Goal: Information Seeking & Learning: Find specific page/section

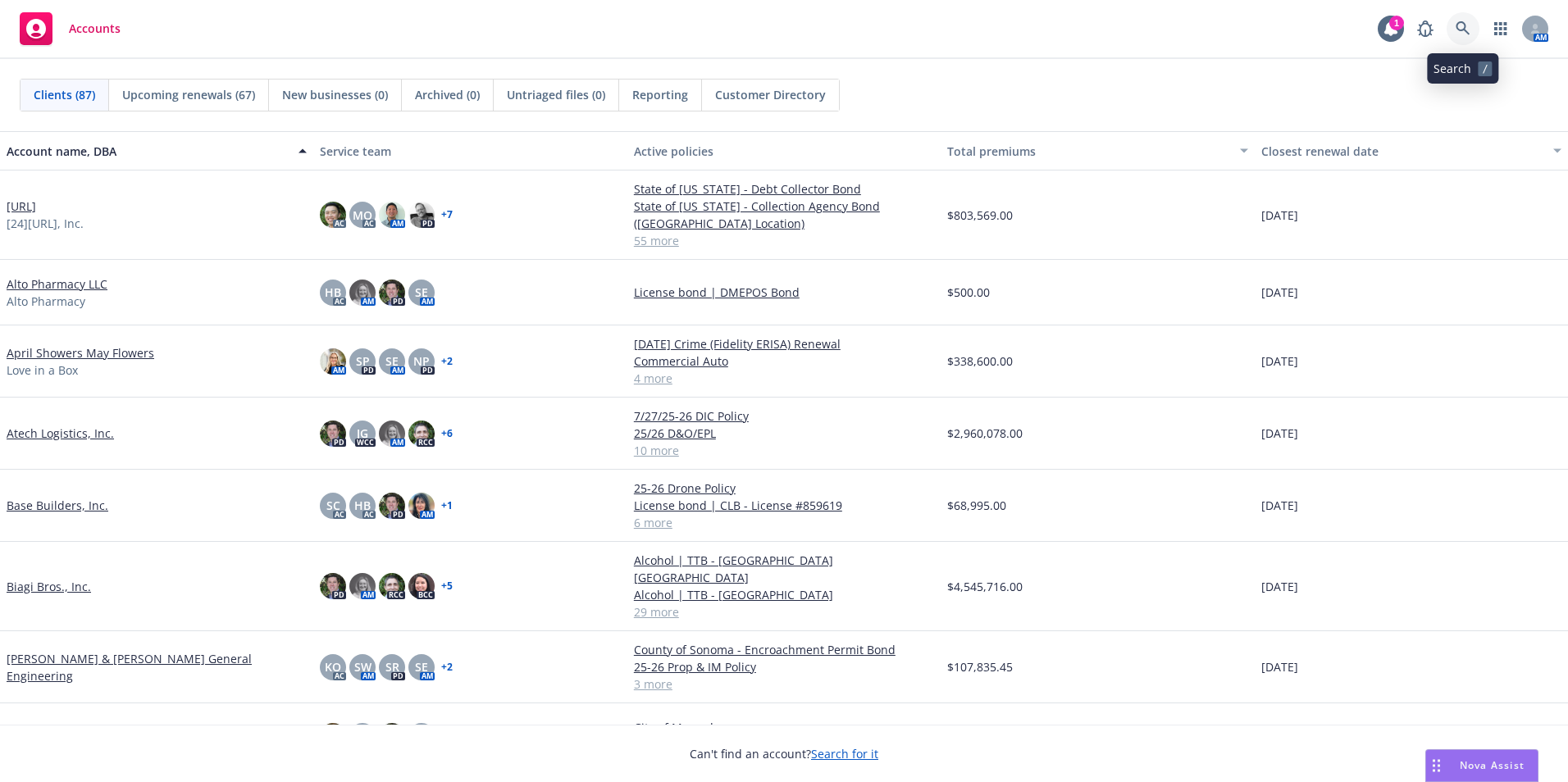
click at [1456, 28] on icon at bounding box center [1463, 29] width 15 height 15
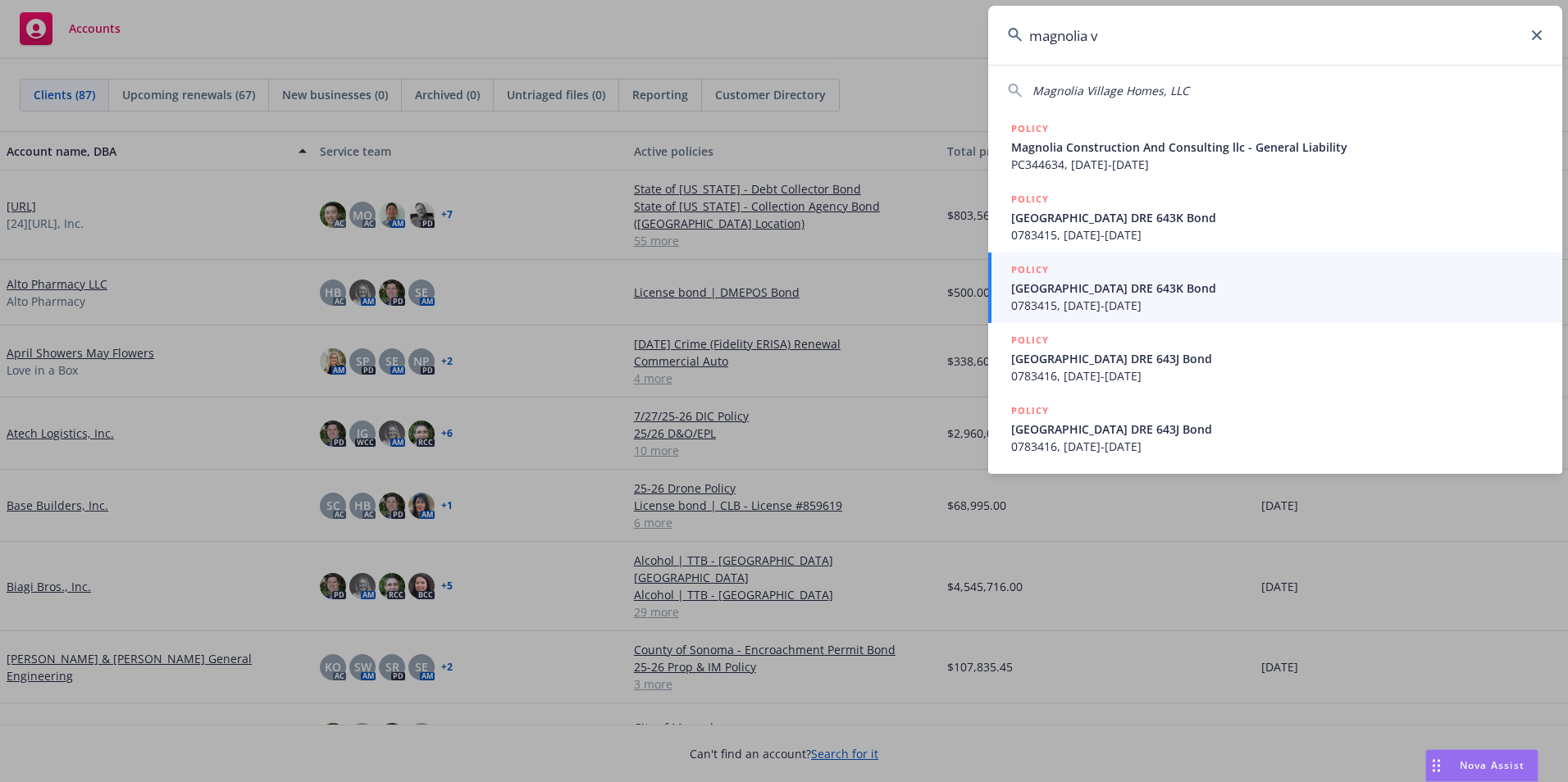
click at [1032, 71] on div "[GEOGRAPHIC_DATA] Homes, LLC POLICY Magnolia Construction And Consulting llc - …" at bounding box center [1275, 269] width 575 height 409
click at [1046, 91] on span "Magnolia Village Homes, LLC" at bounding box center [1111, 90] width 156 height 16
type input "Magnolia Village Homes, LLC"
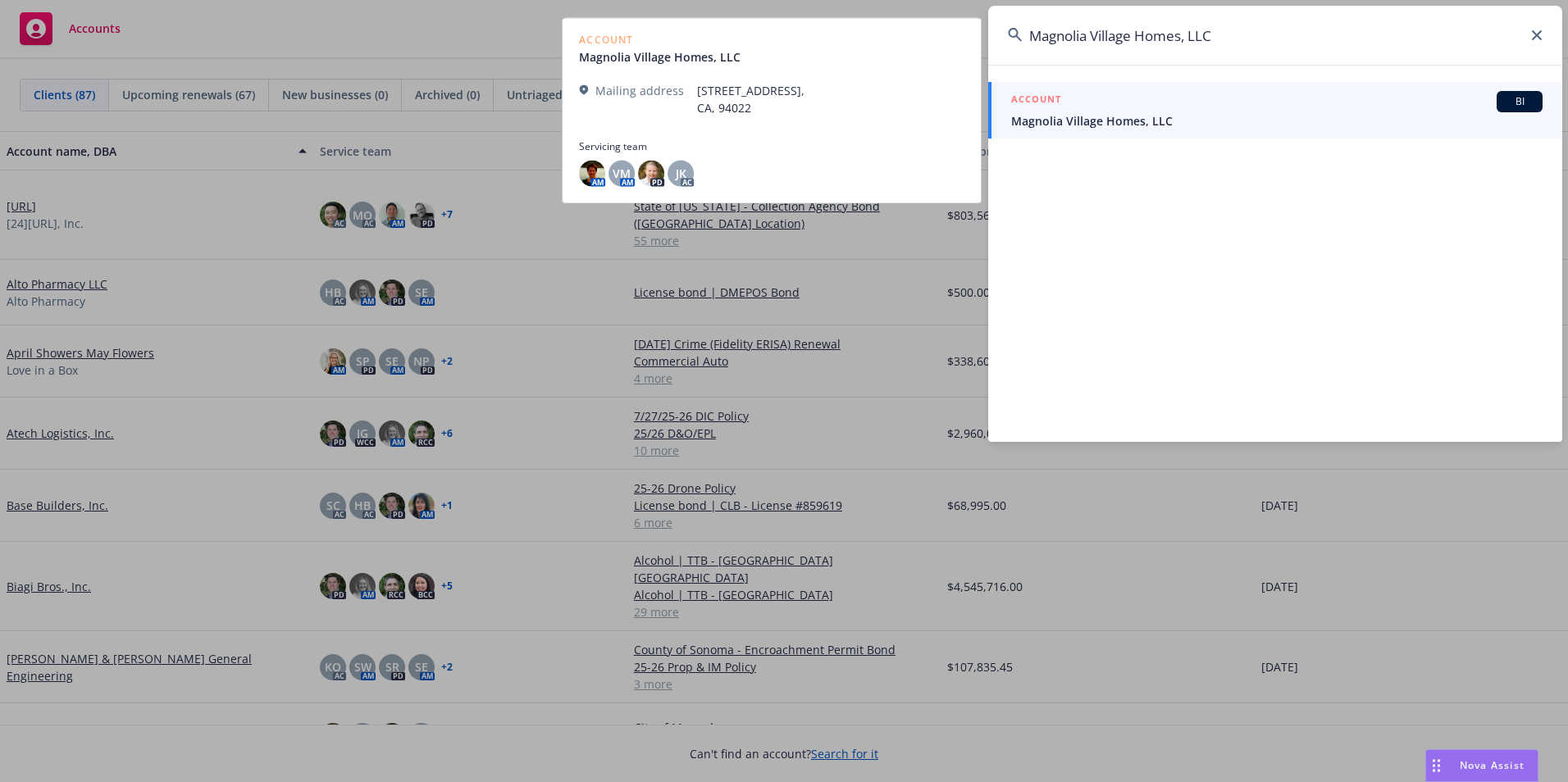
click at [1055, 116] on span "Magnolia Village Homes, LLC" at bounding box center [1276, 121] width 531 height 17
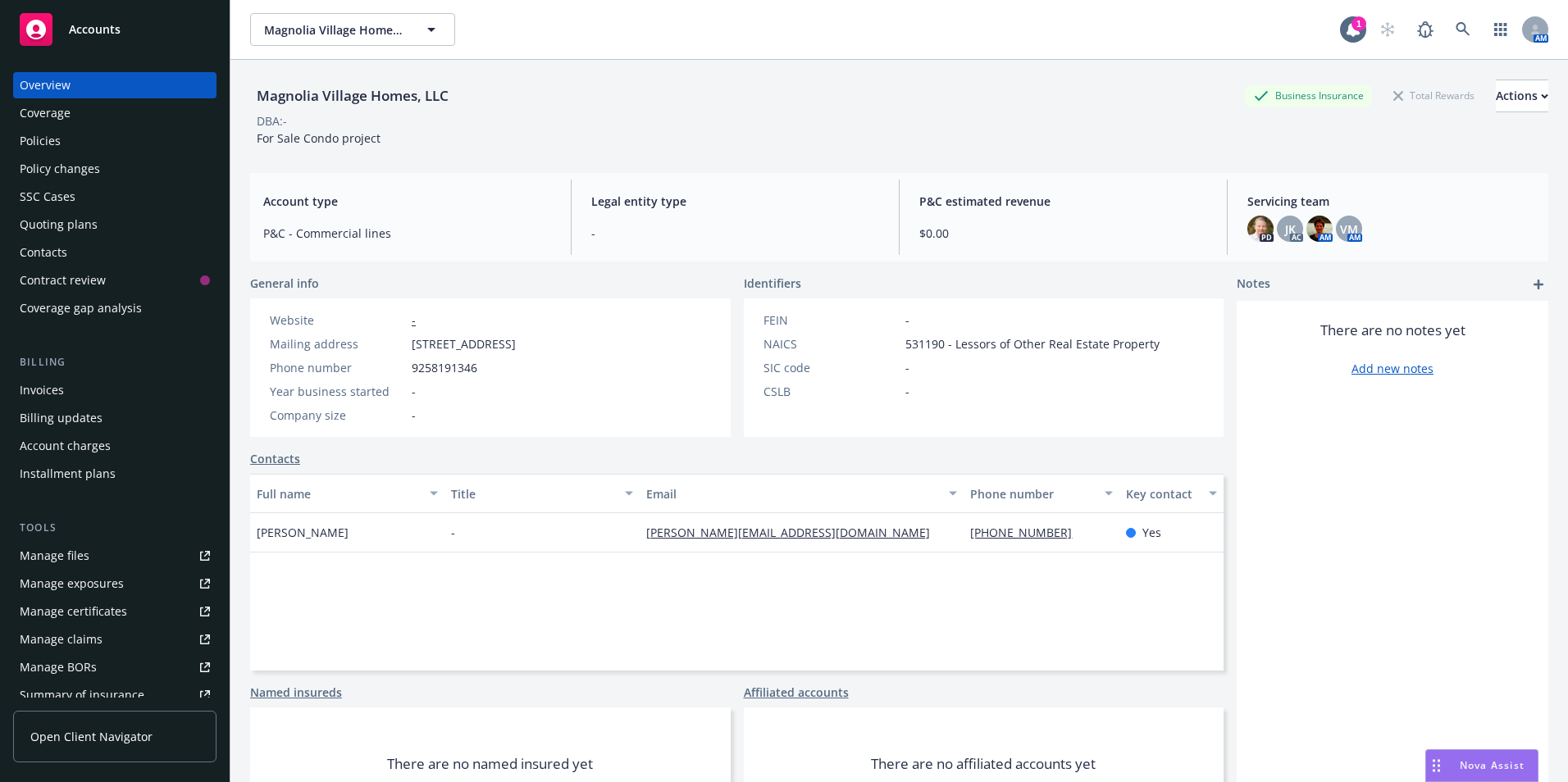
click at [404, 343] on div "Mailing address" at bounding box center [337, 344] width 136 height 17
drag, startPoint x: 414, startPoint y: 341, endPoint x: 676, endPoint y: 348, distance: 262.1
click at [535, 348] on div "Website - Mailing address [STREET_ADDRESS] Phone number [PHONE_NUMBER] Year bus…" at bounding box center [393, 367] width 285 height 138
drag, startPoint x: 676, startPoint y: 348, endPoint x: 632, endPoint y: 343, distance: 44.3
copy span "[STREET_ADDRESS]"
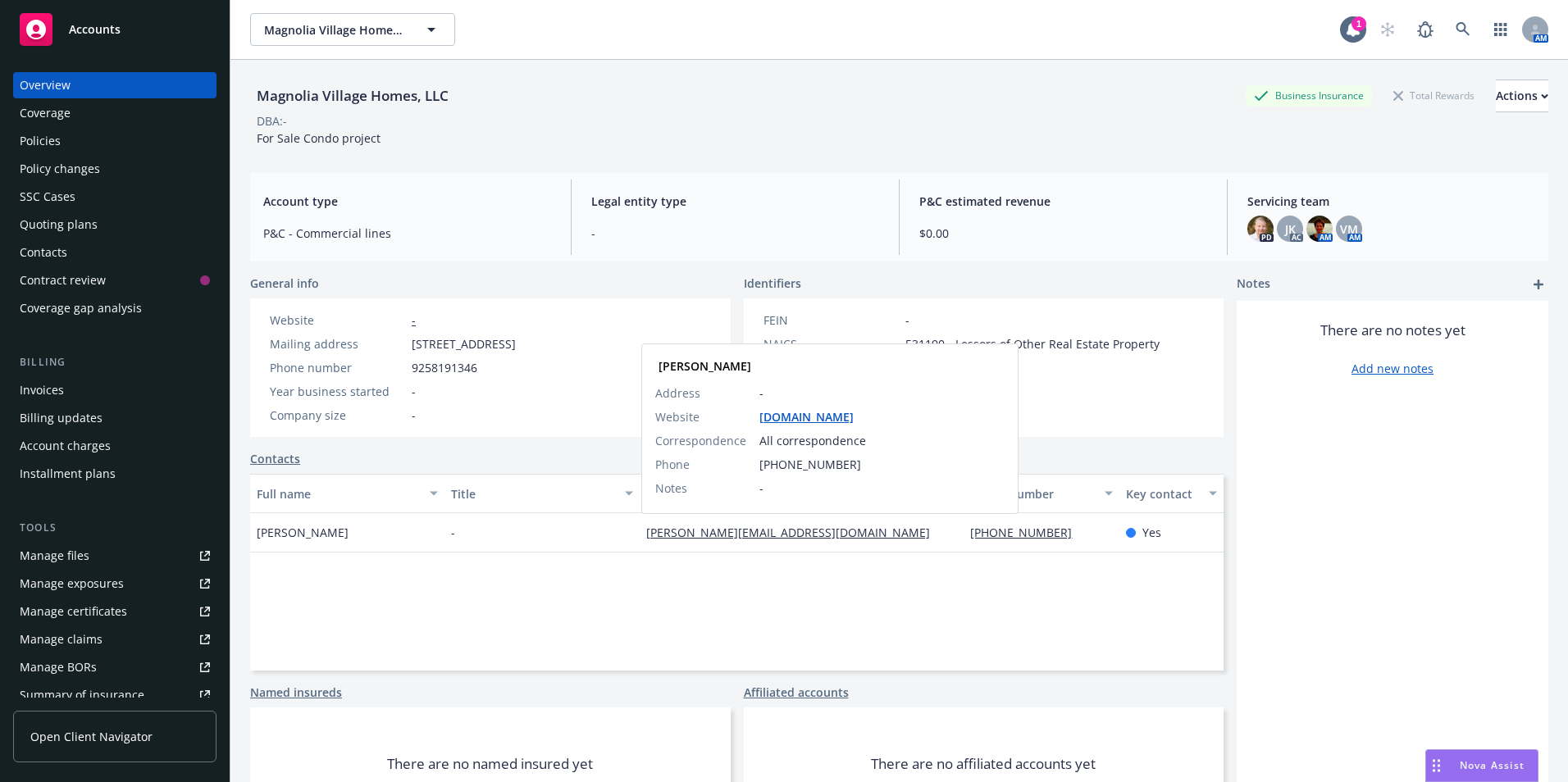
click at [668, 531] on link "[PERSON_NAME][EMAIL_ADDRESS][DOMAIN_NAME]" at bounding box center [795, 533] width 297 height 16
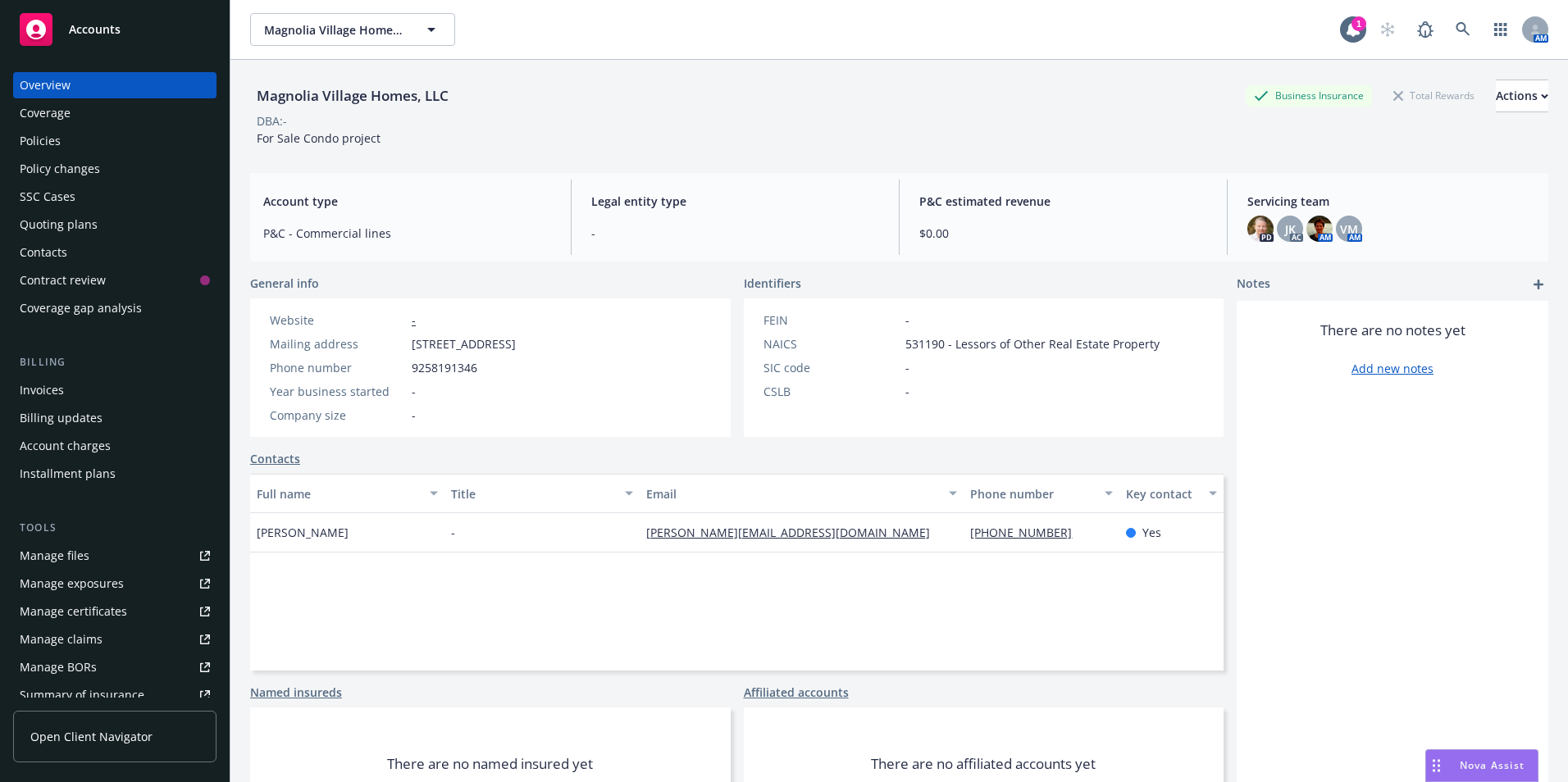
click at [39, 30] on icon at bounding box center [36, 30] width 20 height 20
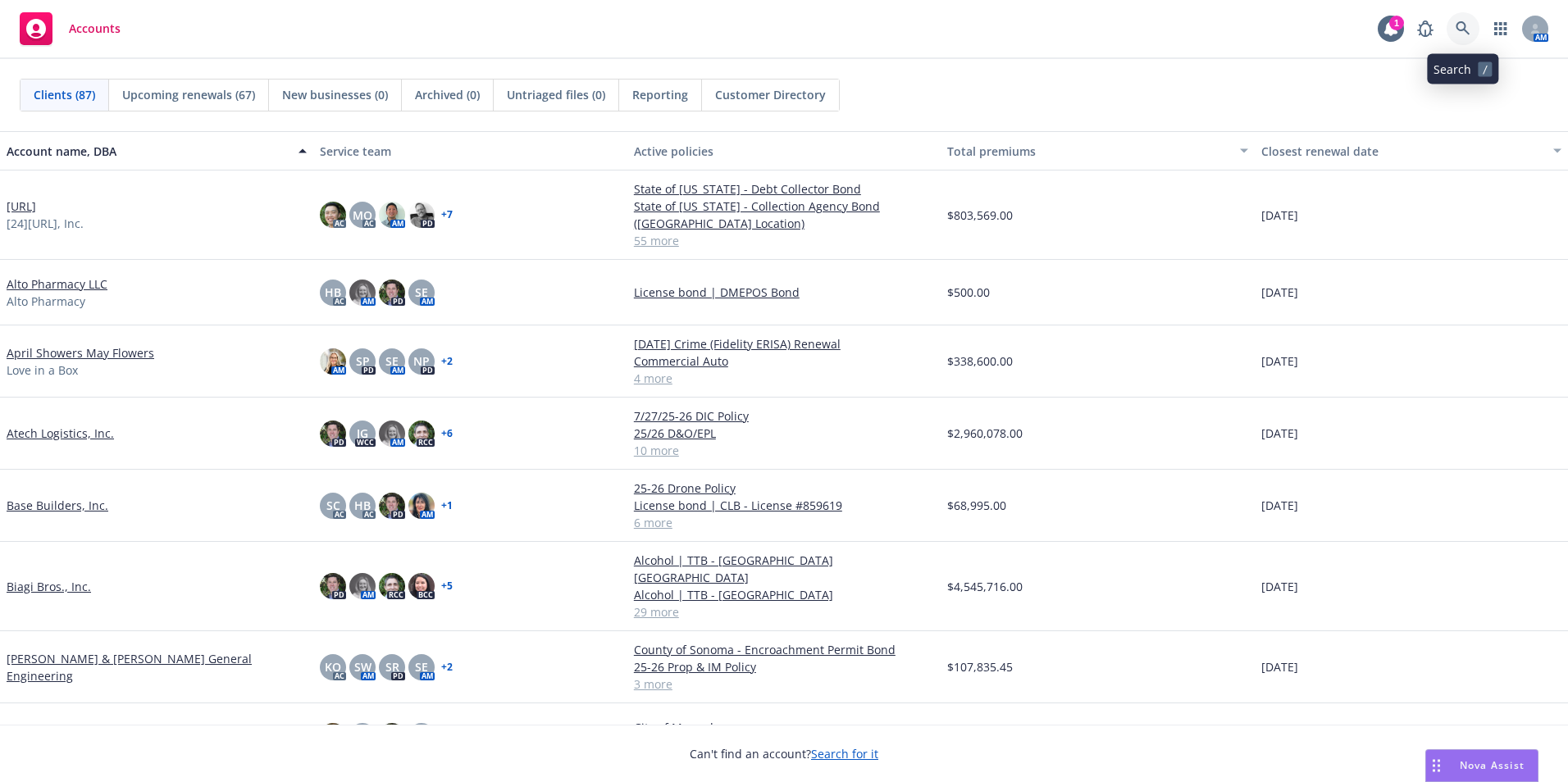
click at [1459, 23] on icon at bounding box center [1463, 29] width 14 height 14
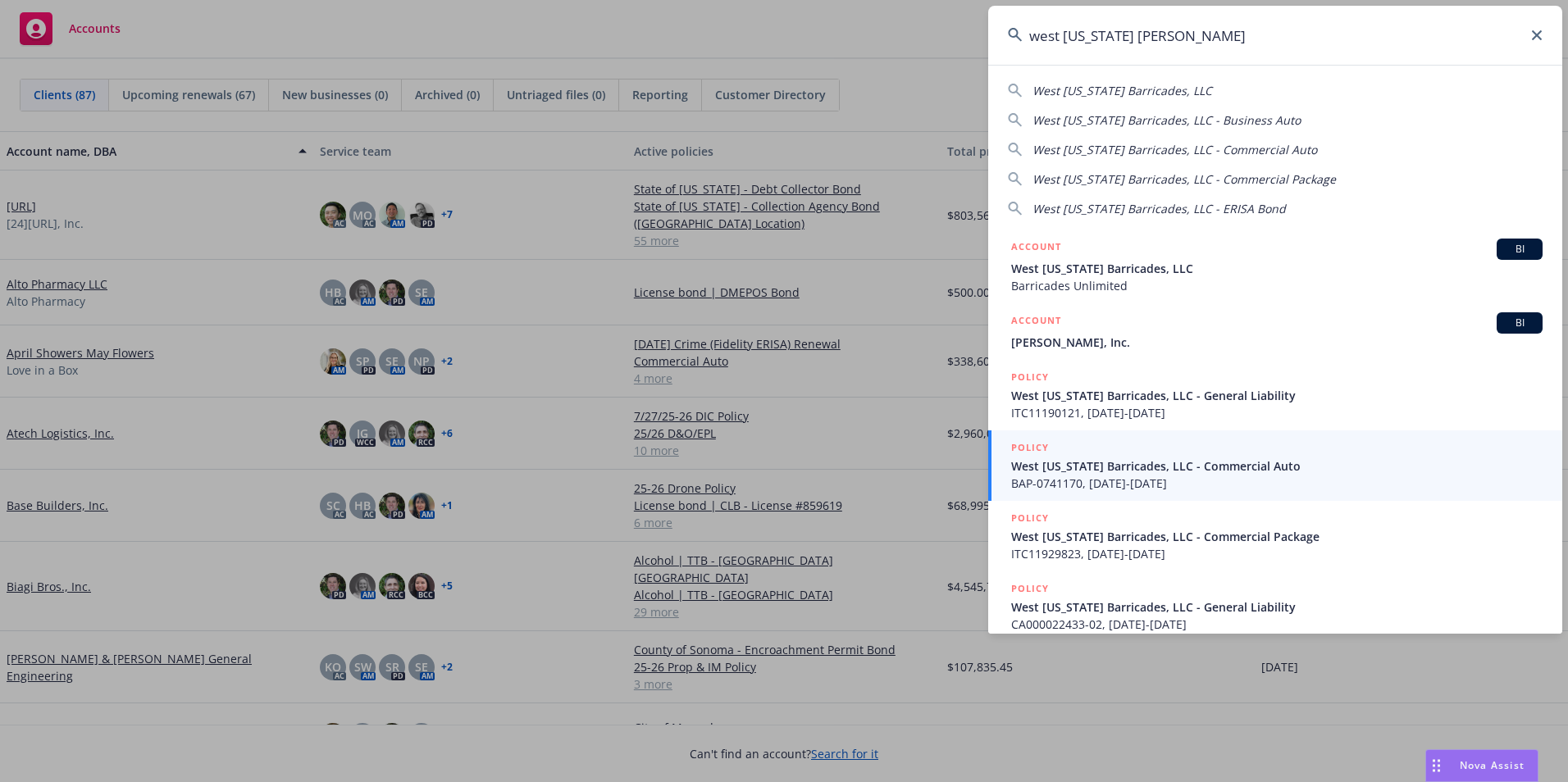
click at [1121, 92] on span "West Texas Barricades, LLC" at bounding box center [1122, 90] width 180 height 16
type input "West Texas Barricades, LLC"
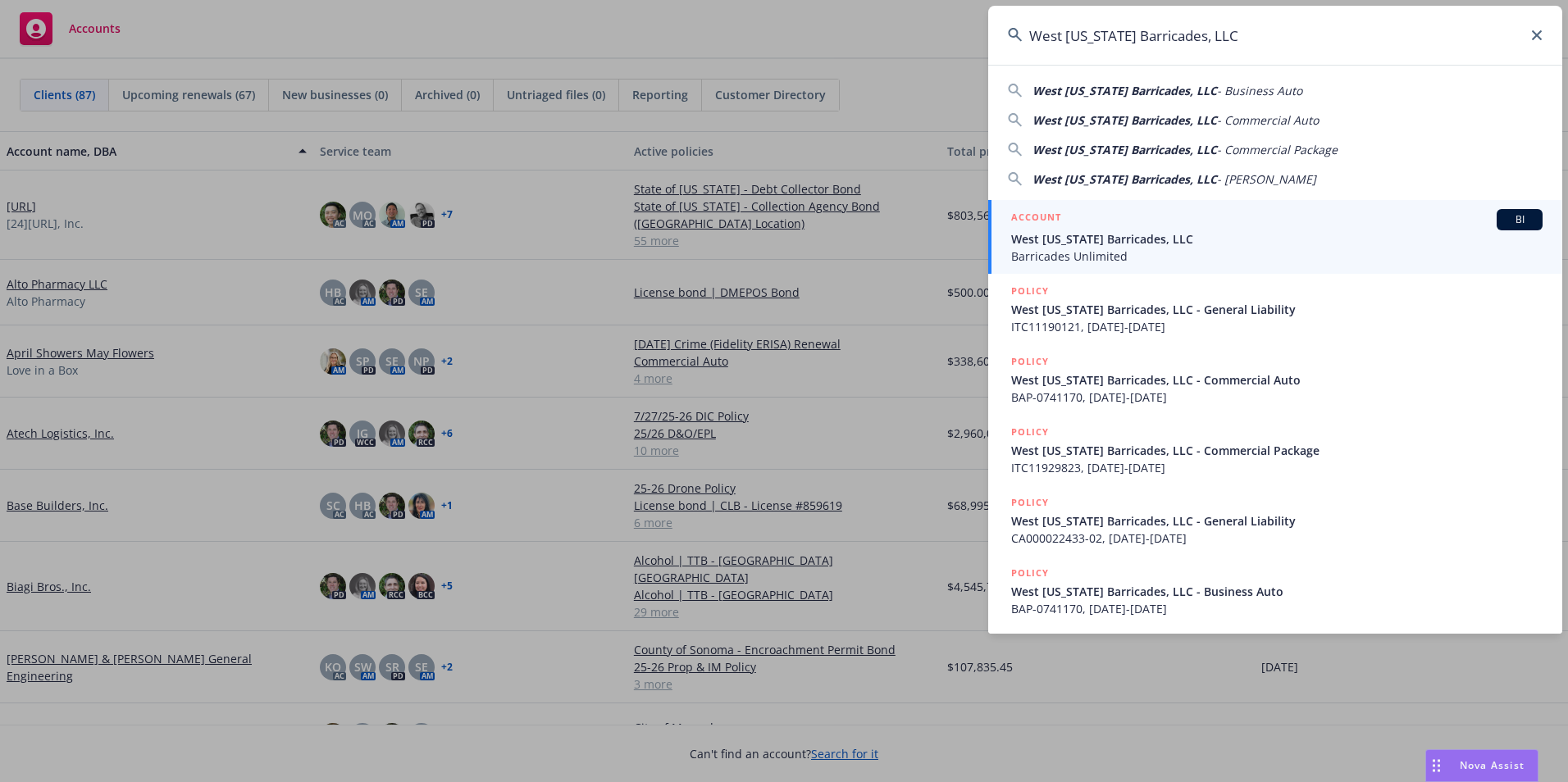
click at [1101, 249] on span "Barricades Unlimited" at bounding box center [1276, 256] width 531 height 17
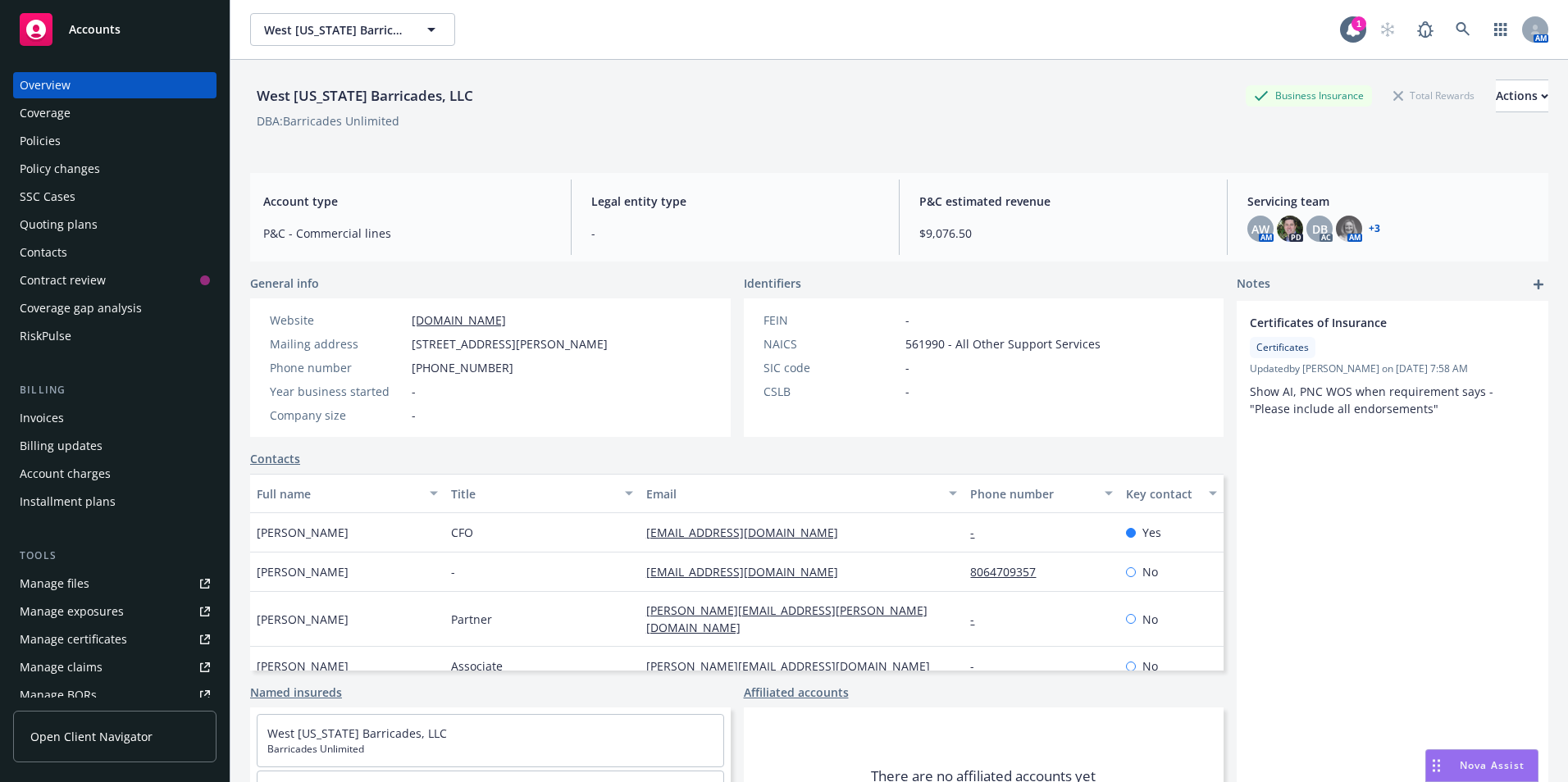
click at [56, 136] on div "Policies" at bounding box center [40, 141] width 41 height 26
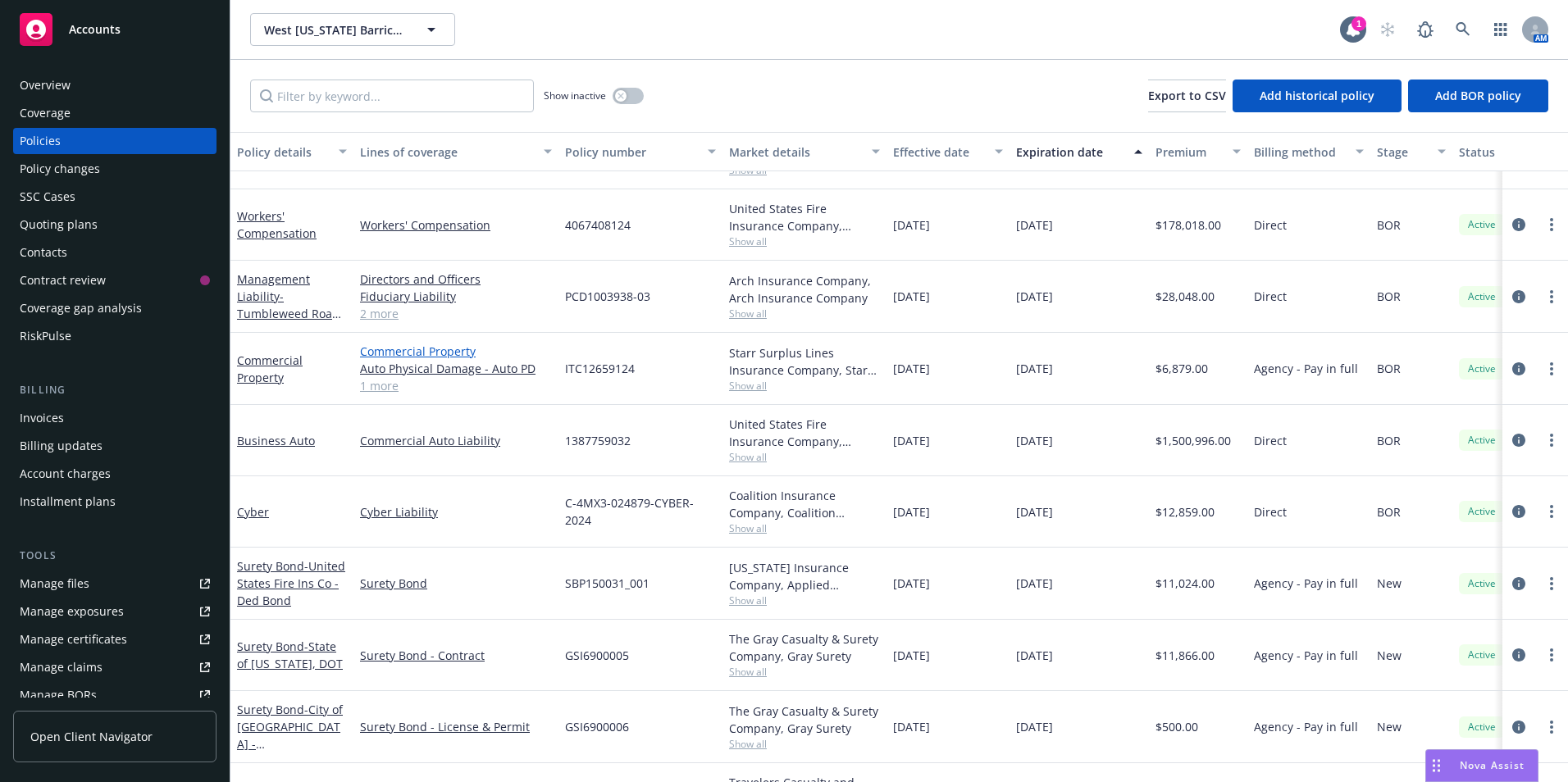
scroll to position [249, 0]
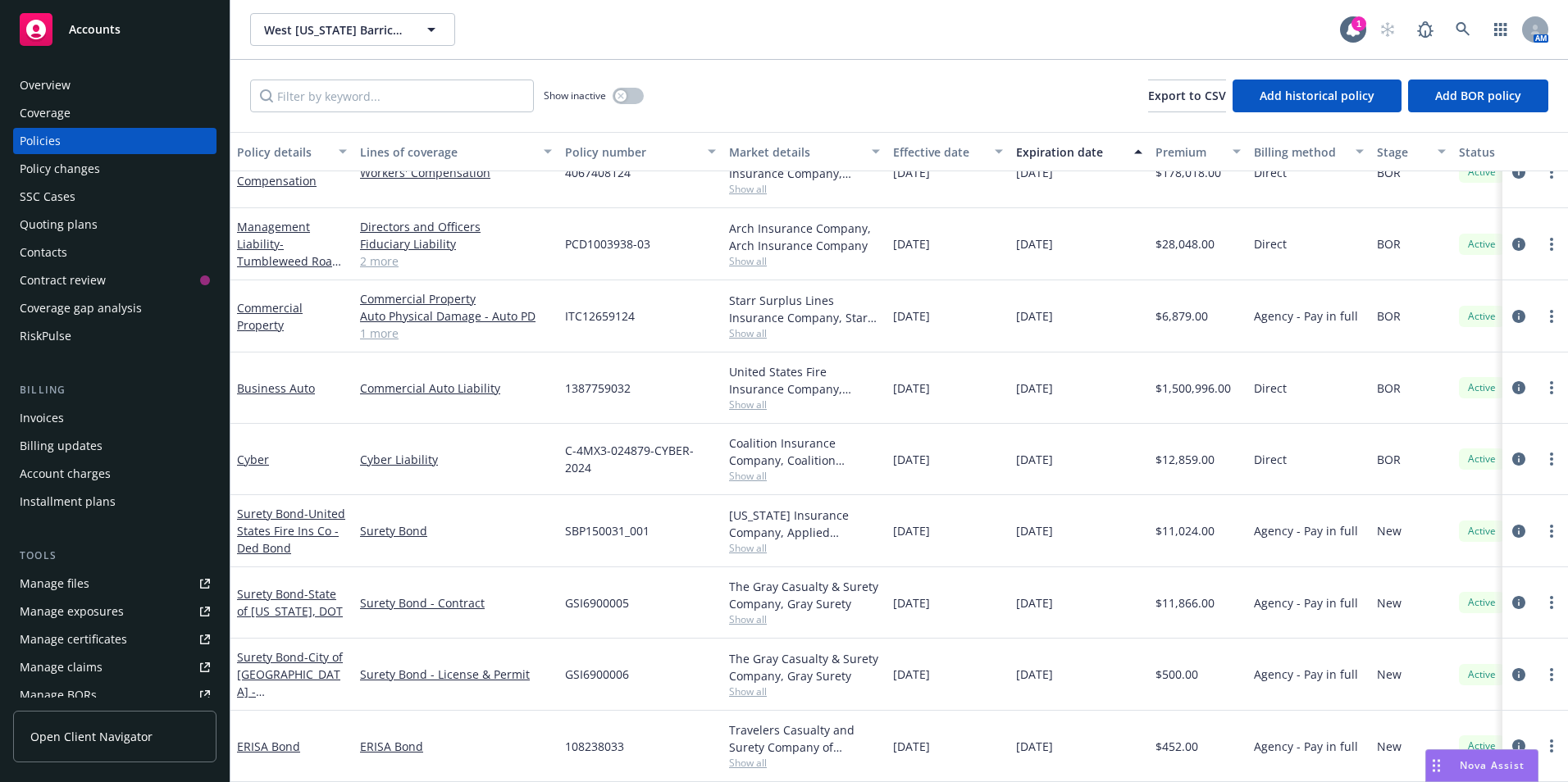
click at [41, 28] on icon at bounding box center [36, 30] width 20 height 20
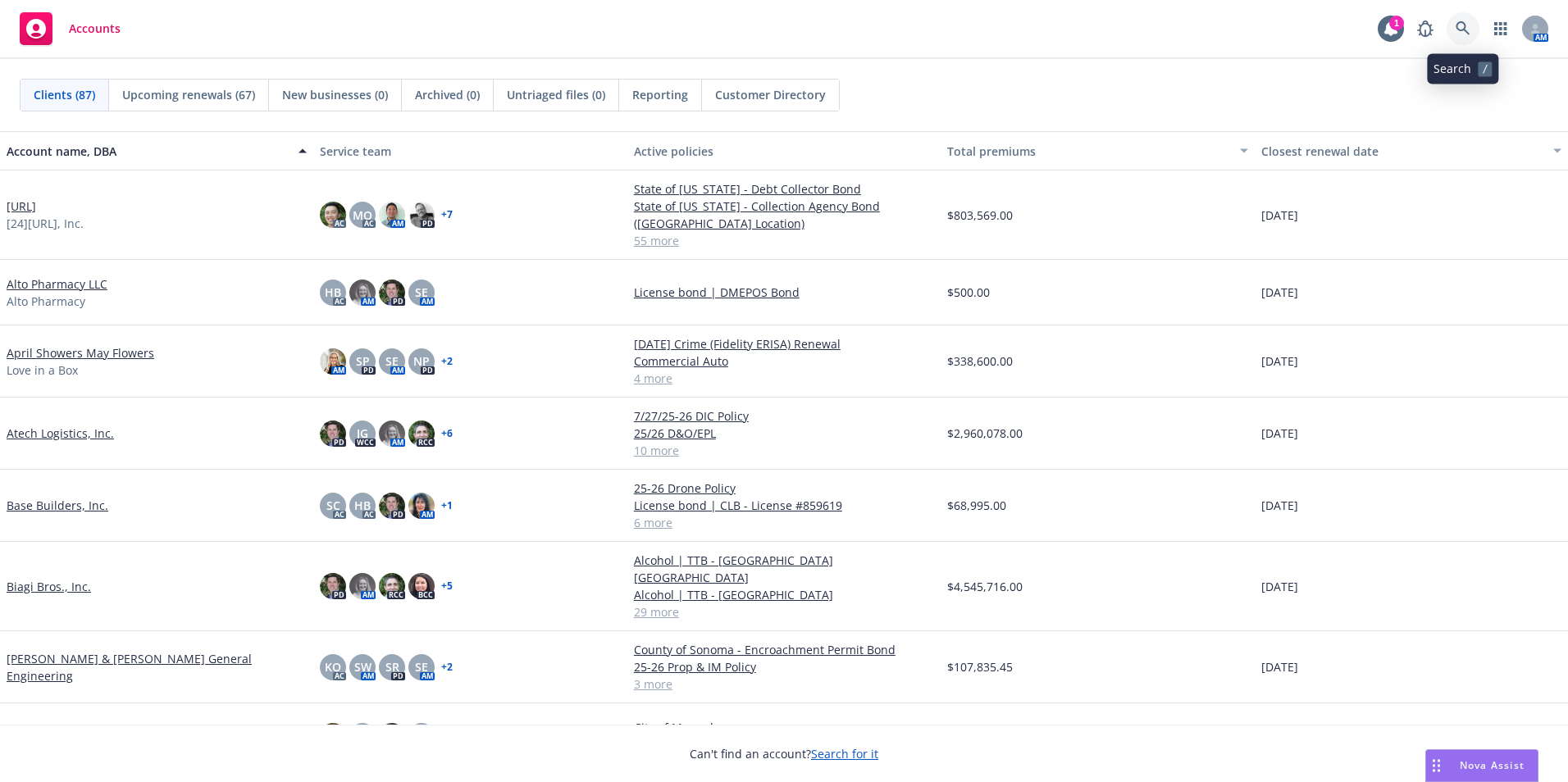
click at [1461, 15] on link at bounding box center [1464, 29] width 33 height 33
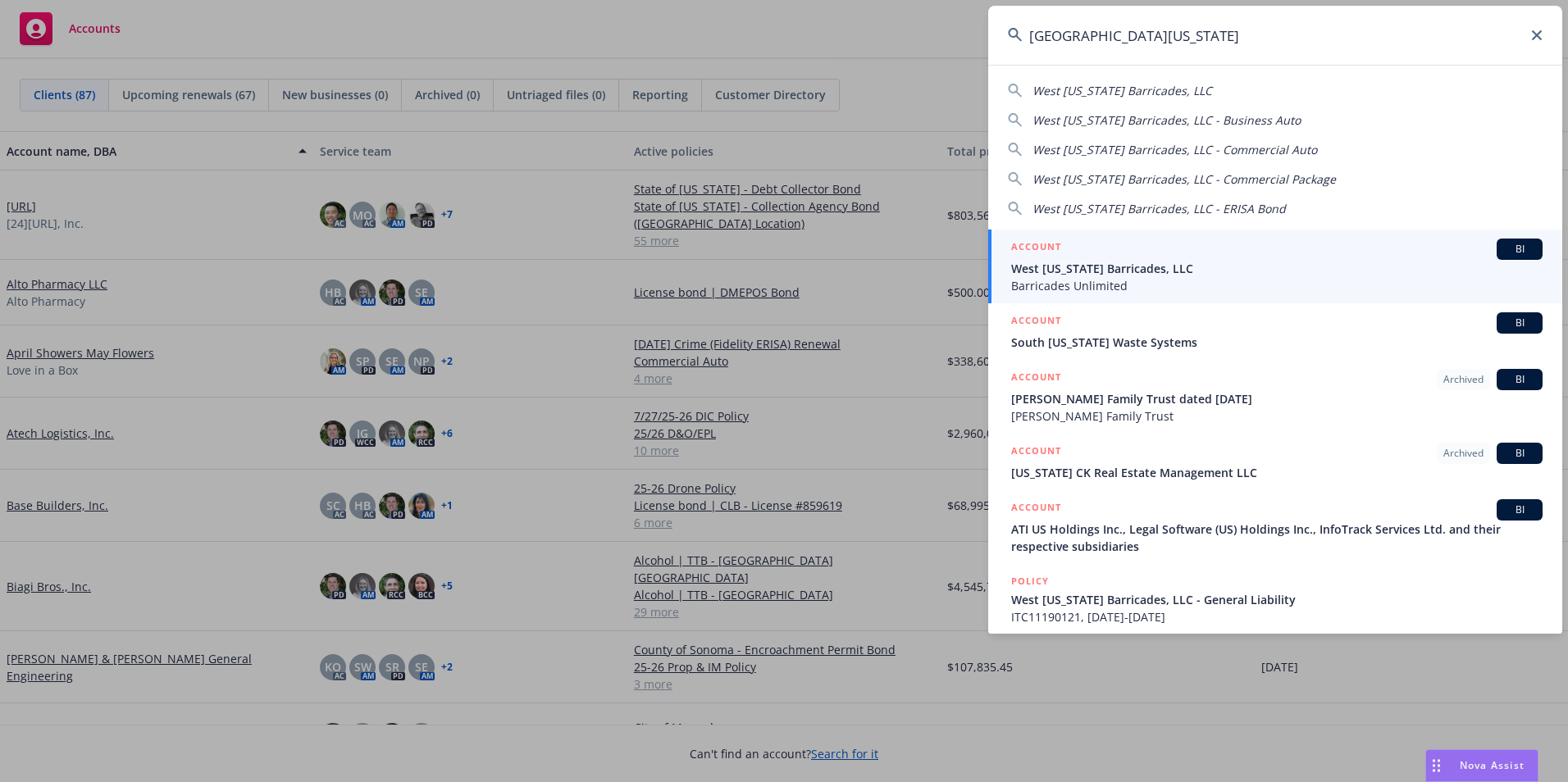
type input "west texas"
drag, startPoint x: 1541, startPoint y: 36, endPoint x: 1528, endPoint y: 51, distance: 19.8
click at [1541, 36] on icon at bounding box center [1537, 35] width 10 height 10
